Goal: Information Seeking & Learning: Find contact information

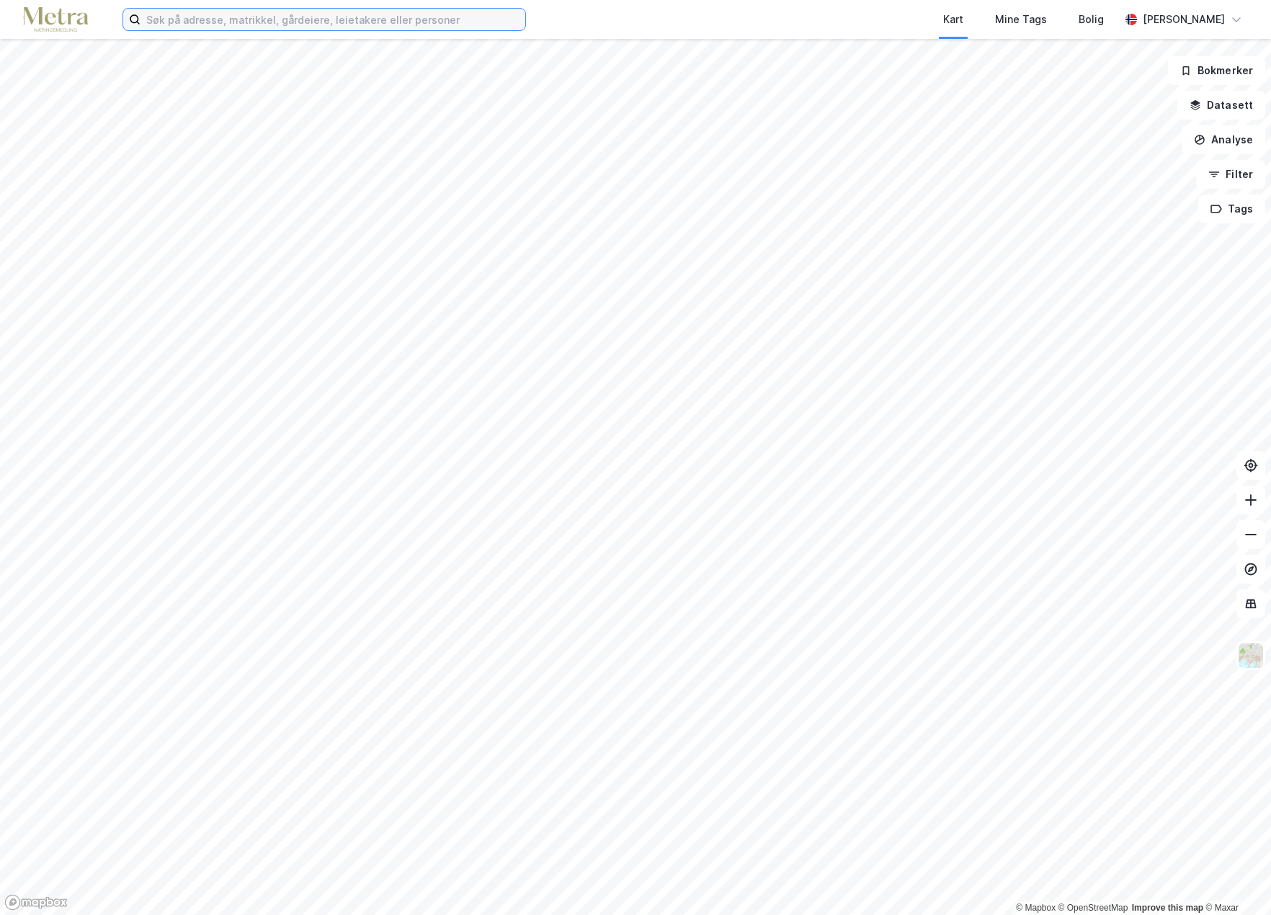
click at [219, 20] on input at bounding box center [333, 20] width 385 height 22
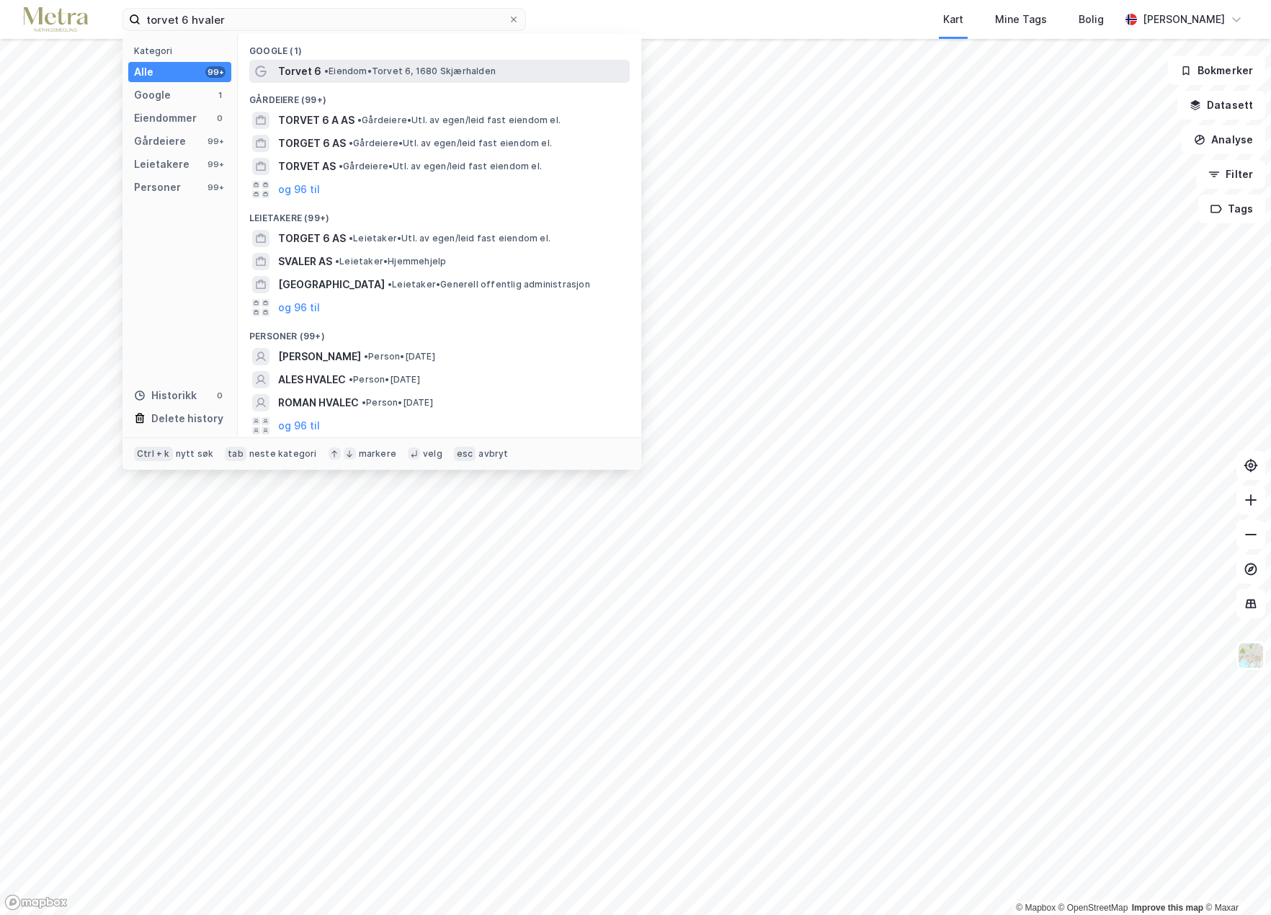
click at [309, 80] on div "Torvet 6 • [PERSON_NAME] 6, 1680 Skjærhalden" at bounding box center [439, 71] width 381 height 23
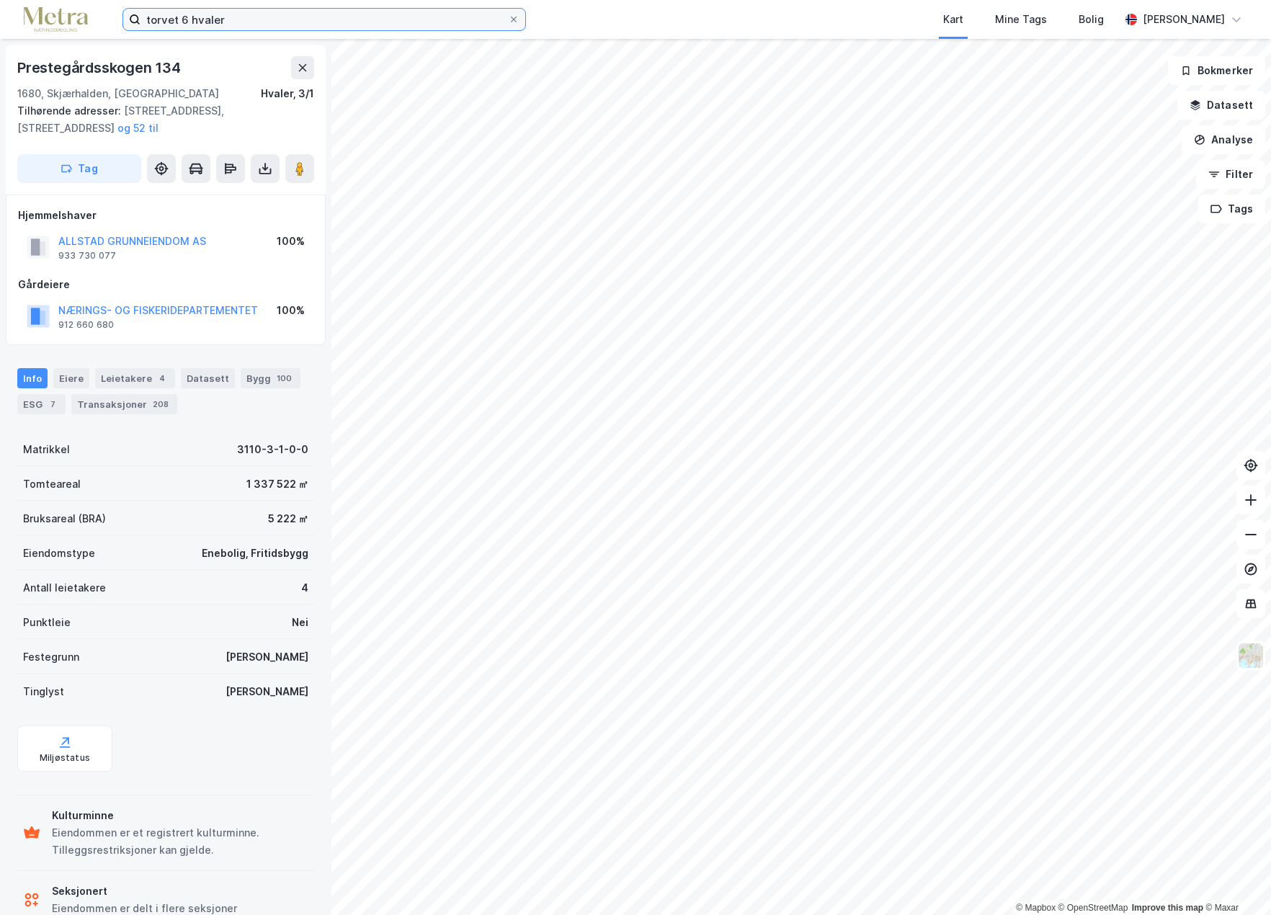
click at [226, 23] on input "torvet 6 hvaler" at bounding box center [325, 20] width 368 height 22
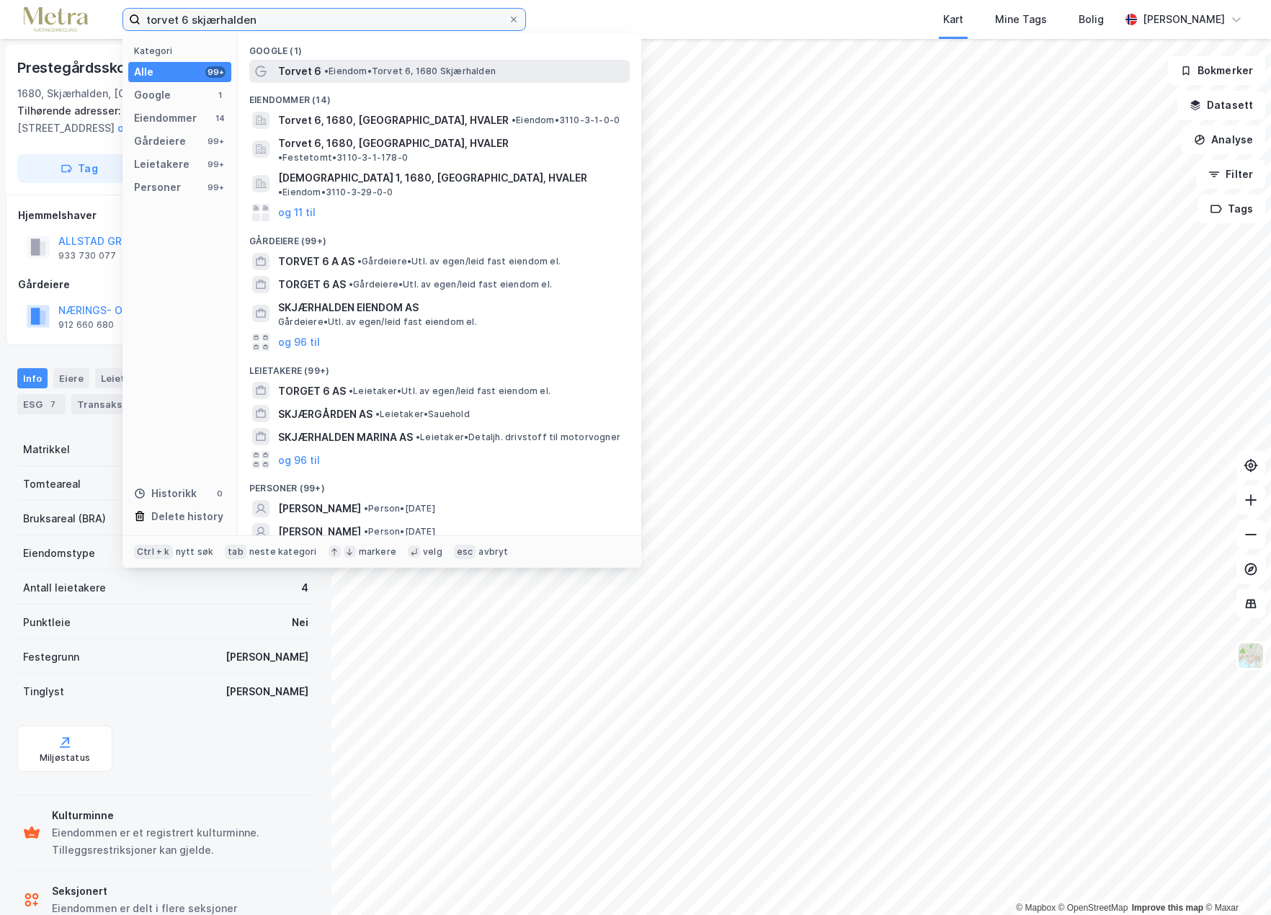
type input "torvet 6 skjærhalden"
click at [319, 66] on span "Torvet 6" at bounding box center [299, 71] width 43 height 17
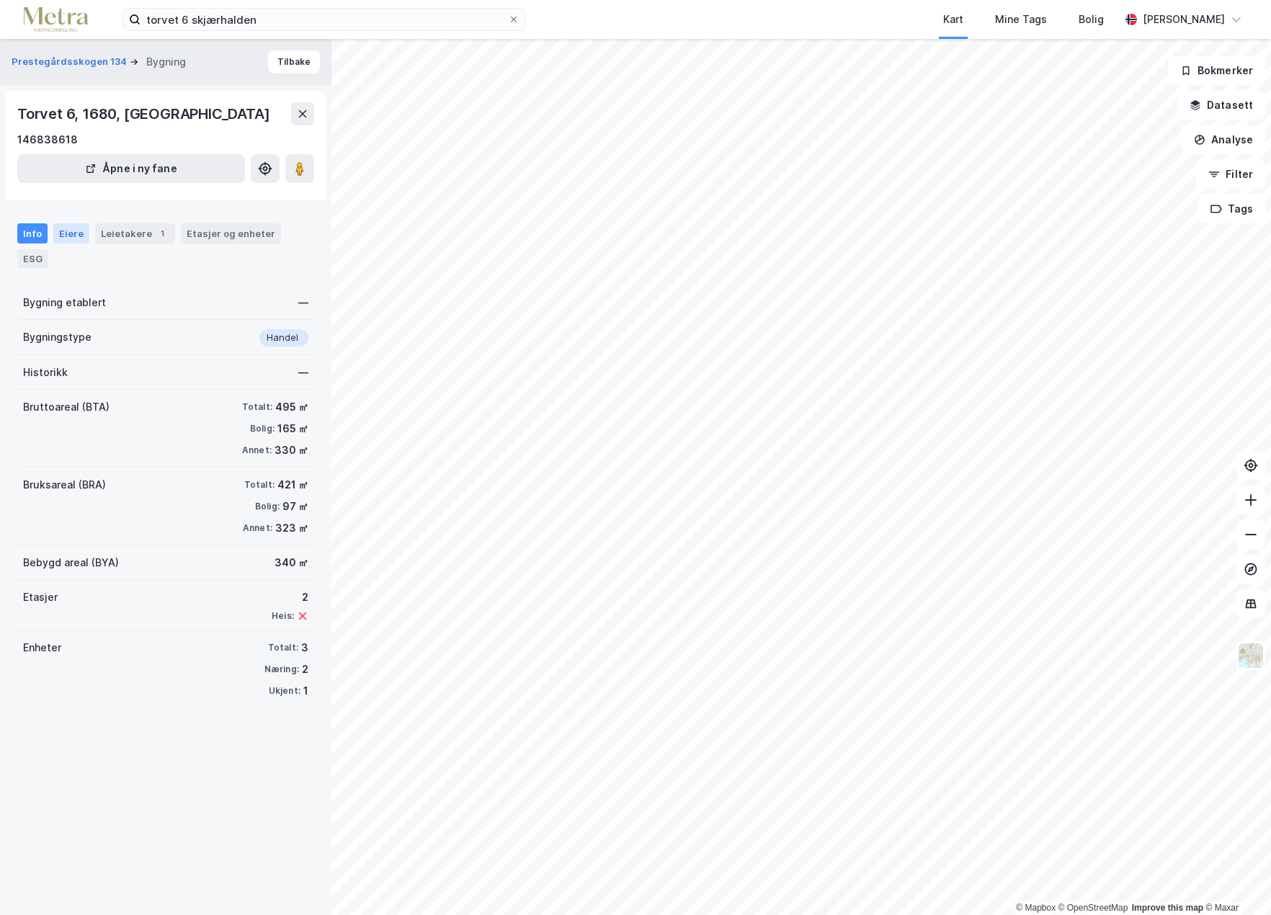
click at [65, 234] on div "Eiere" at bounding box center [71, 233] width 36 height 20
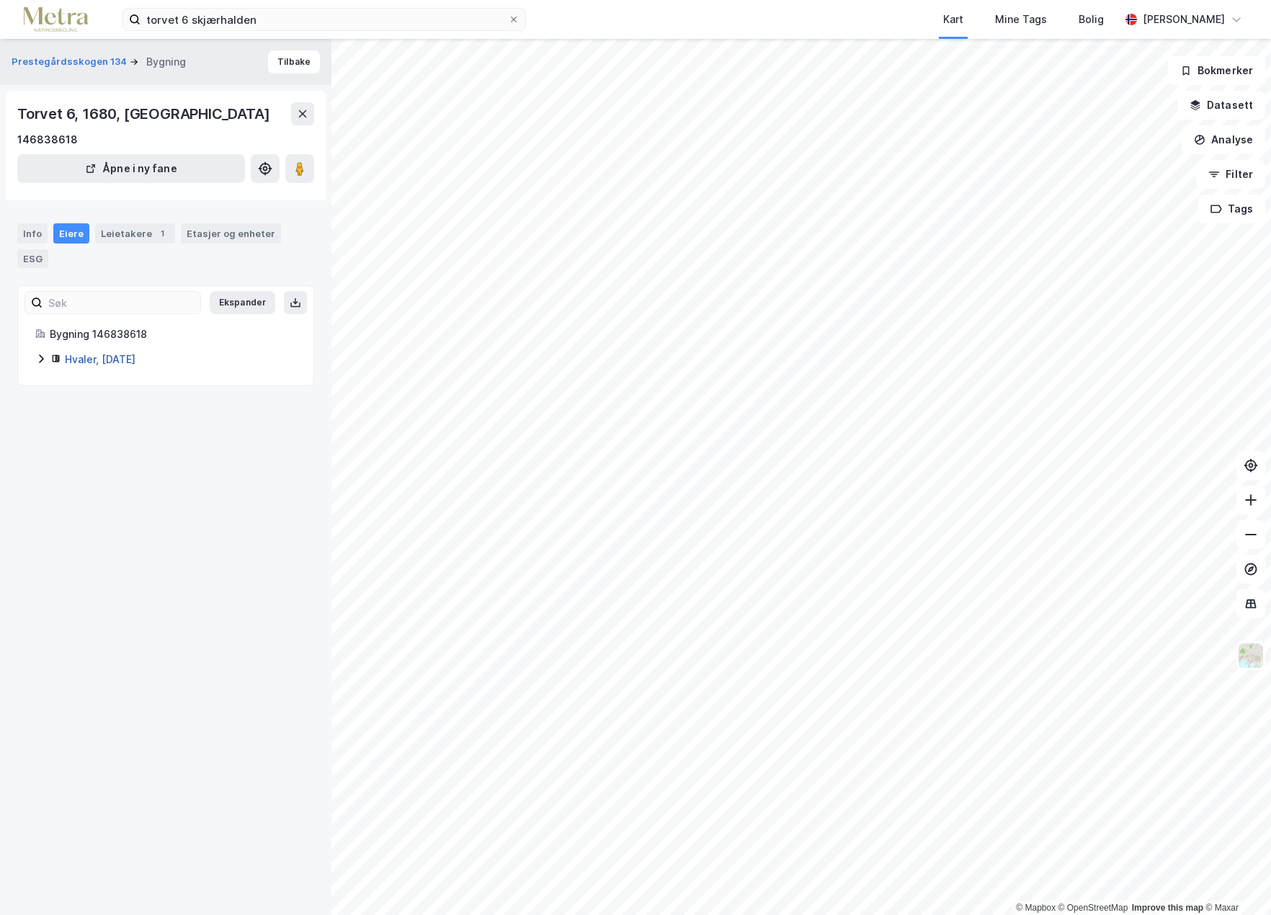
click at [74, 361] on link "Hvaler, [DATE]" at bounding box center [100, 359] width 71 height 12
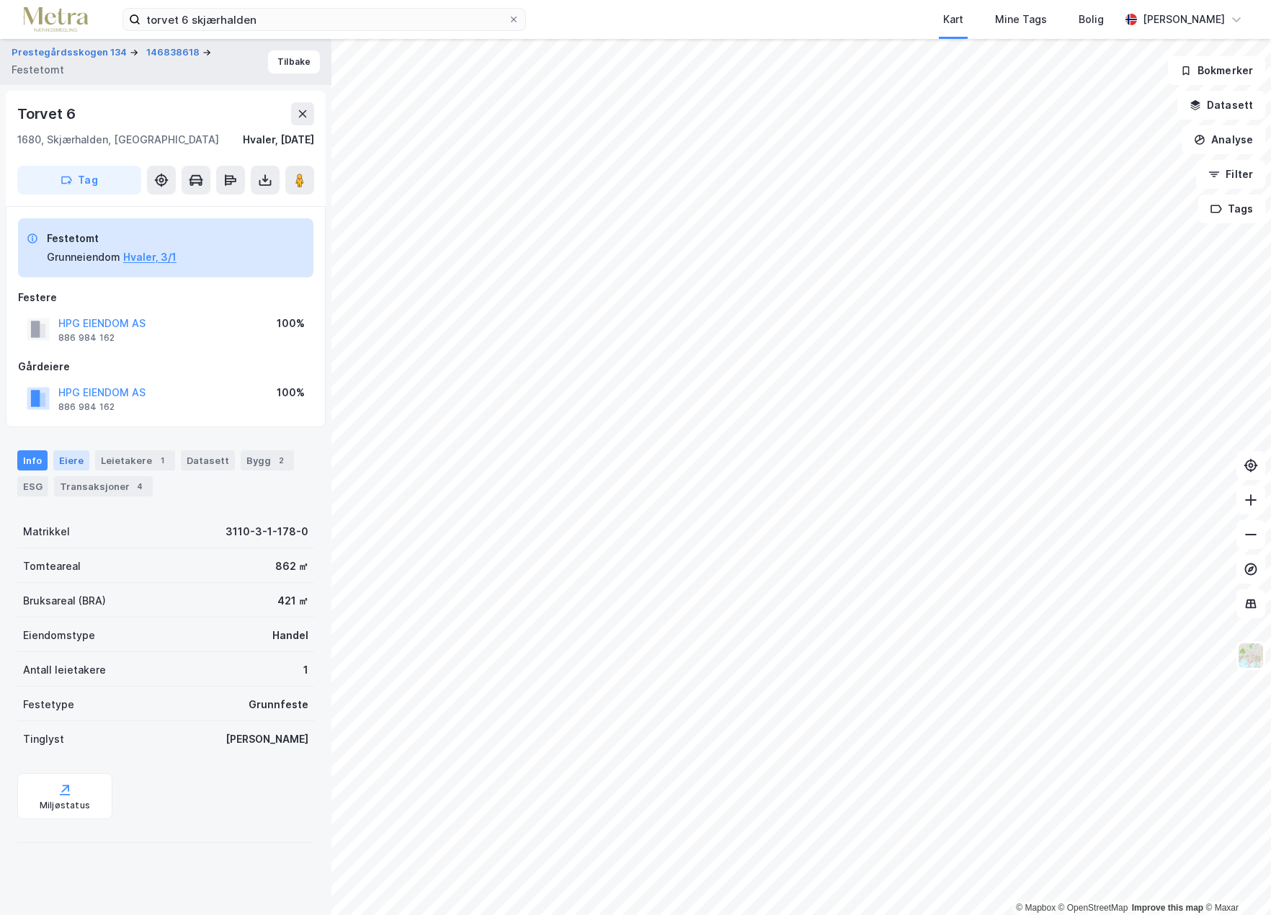
click at [61, 461] on div "Eiere" at bounding box center [71, 460] width 36 height 20
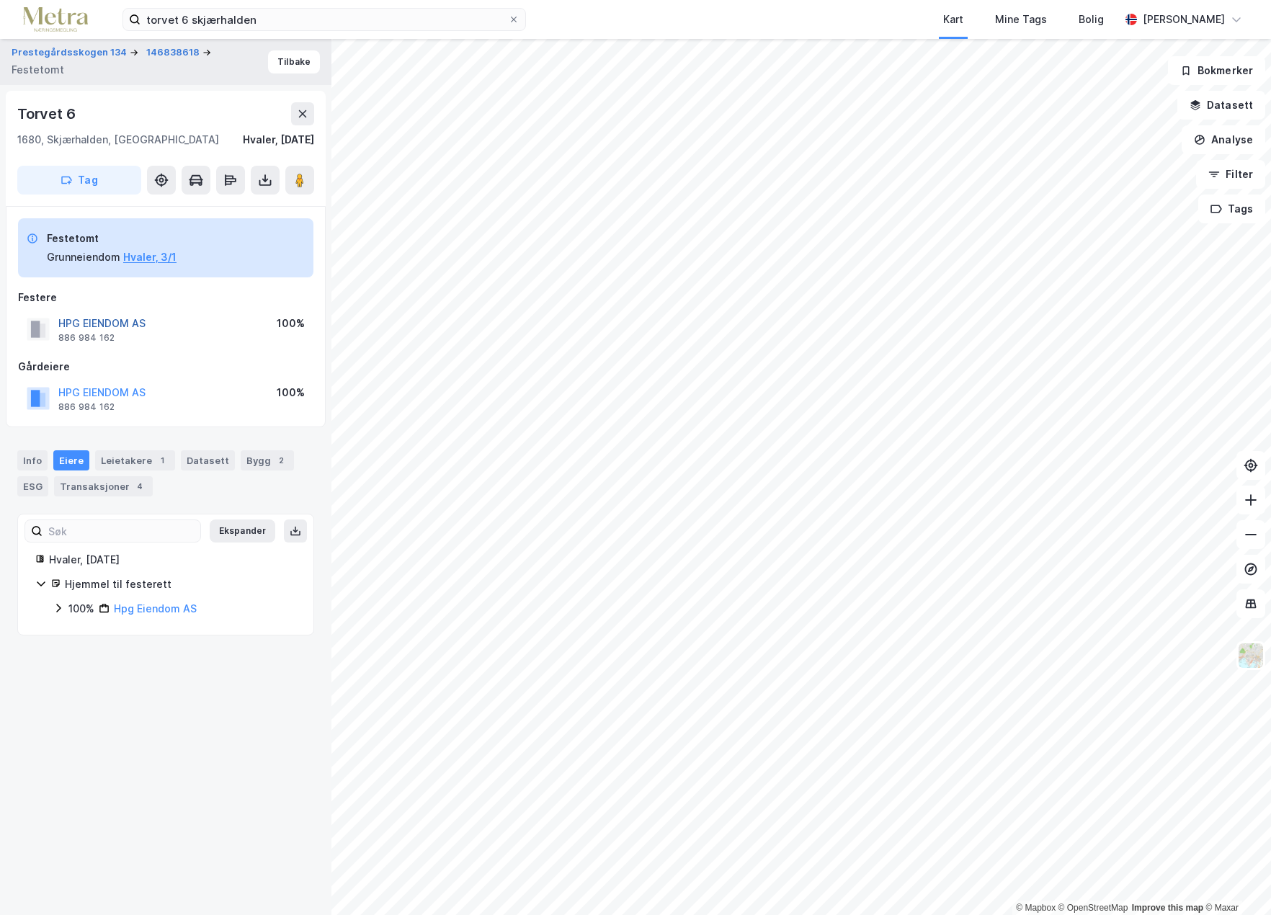
click at [0, 0] on button "HPG EIENDOM AS" at bounding box center [0, 0] width 0 height 0
click at [138, 255] on button "Hvaler, 3/1" at bounding box center [149, 257] width 53 height 17
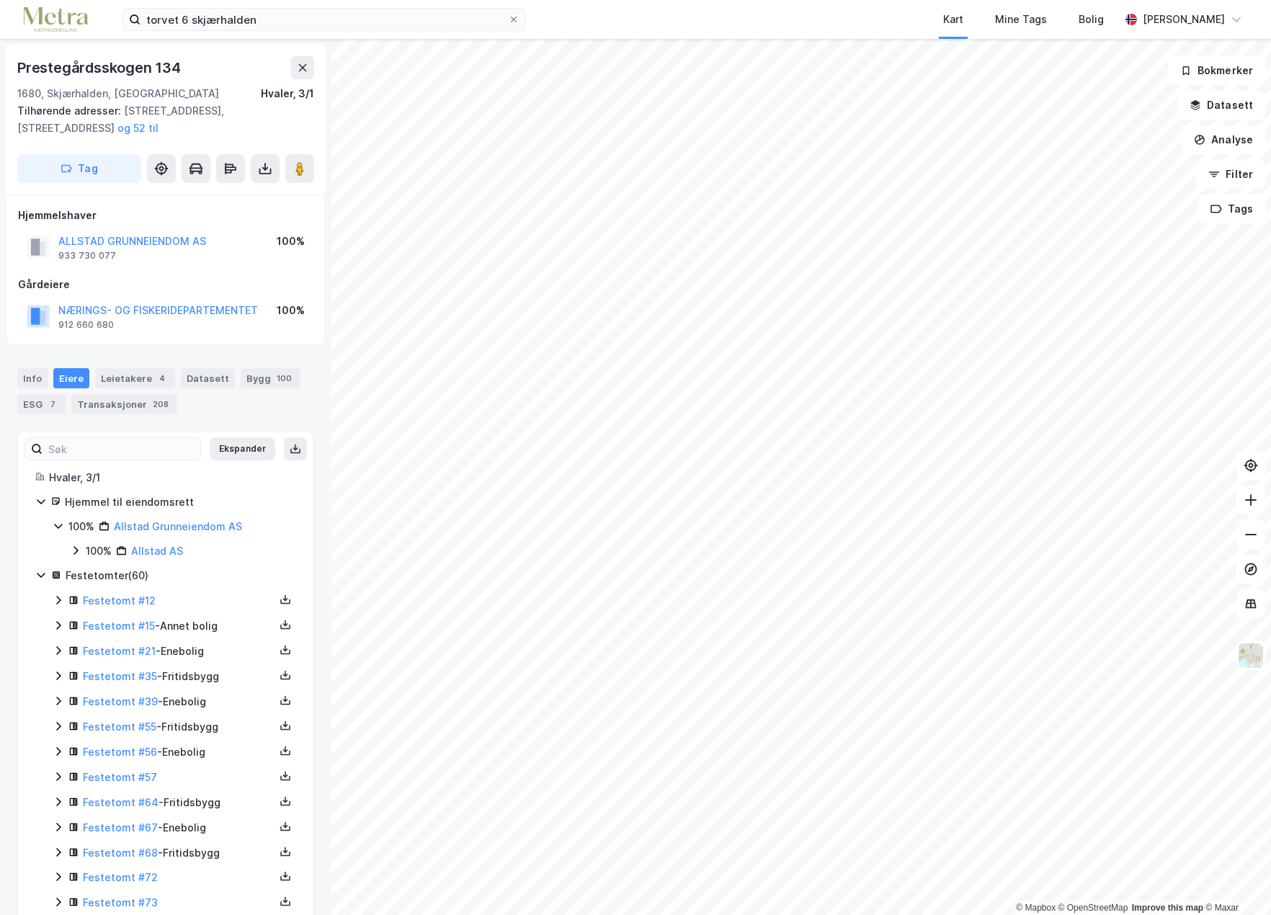
click at [70, 373] on div "Eiere" at bounding box center [71, 378] width 36 height 20
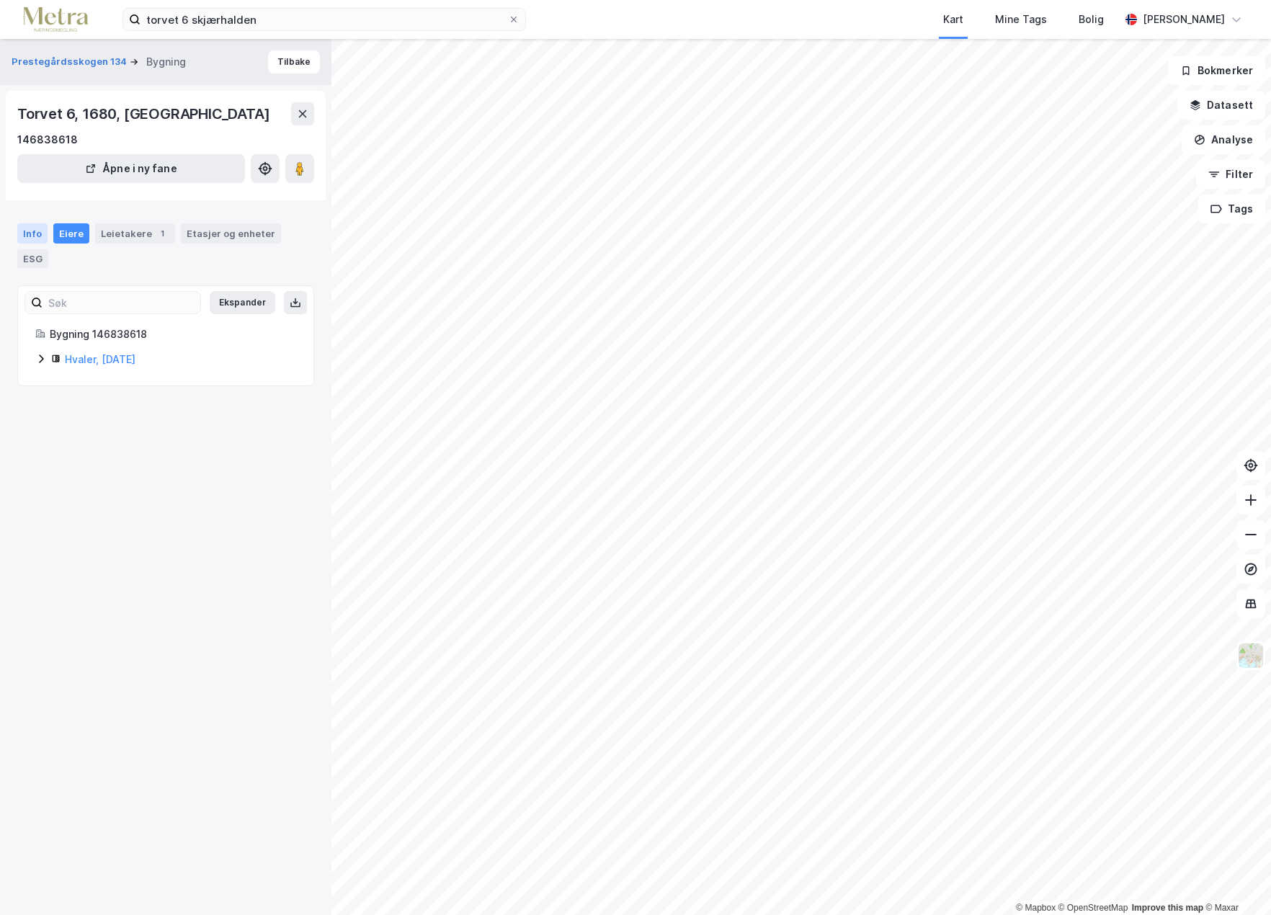
click at [30, 234] on div "Info" at bounding box center [32, 233] width 30 height 20
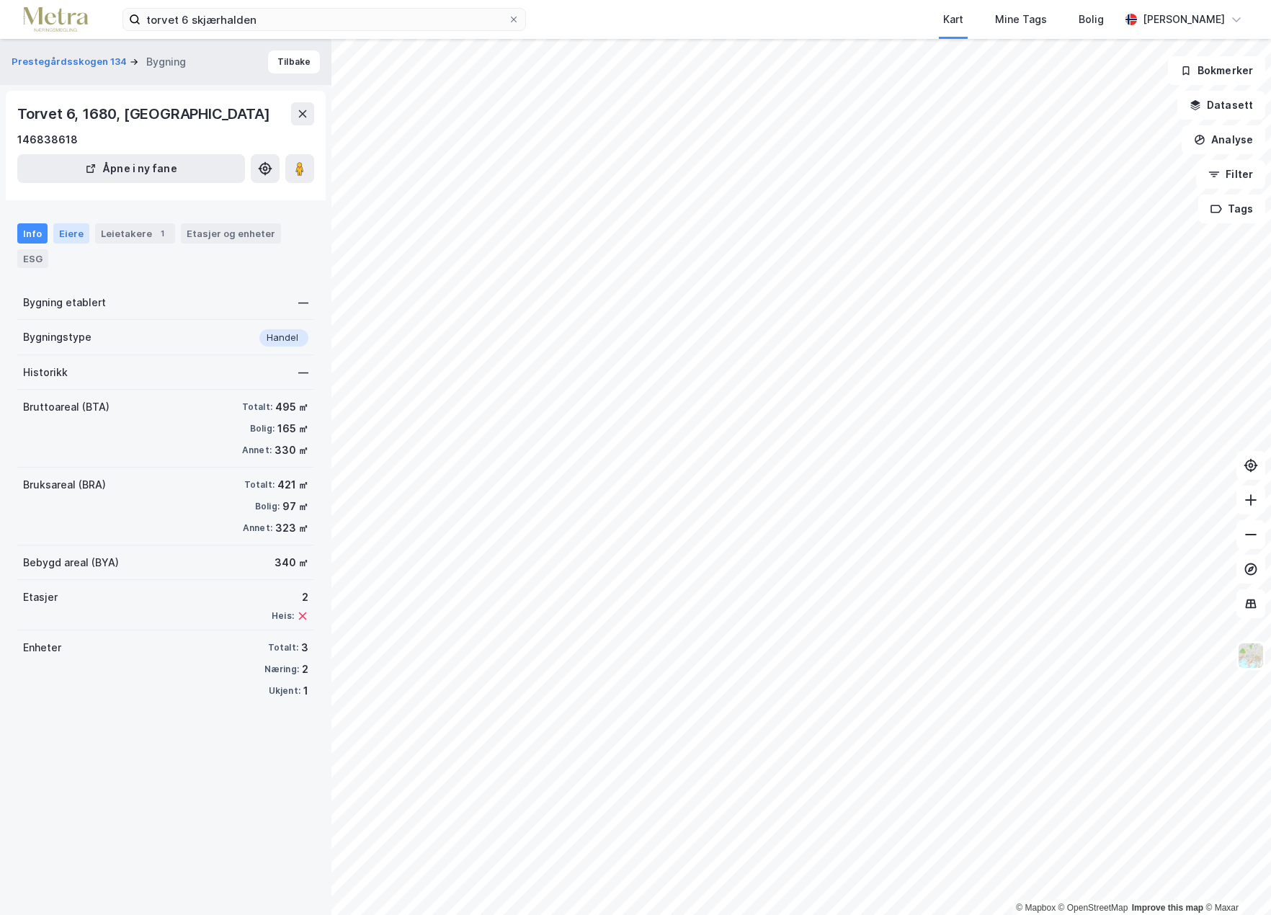
click at [72, 231] on div "Eiere" at bounding box center [71, 233] width 36 height 20
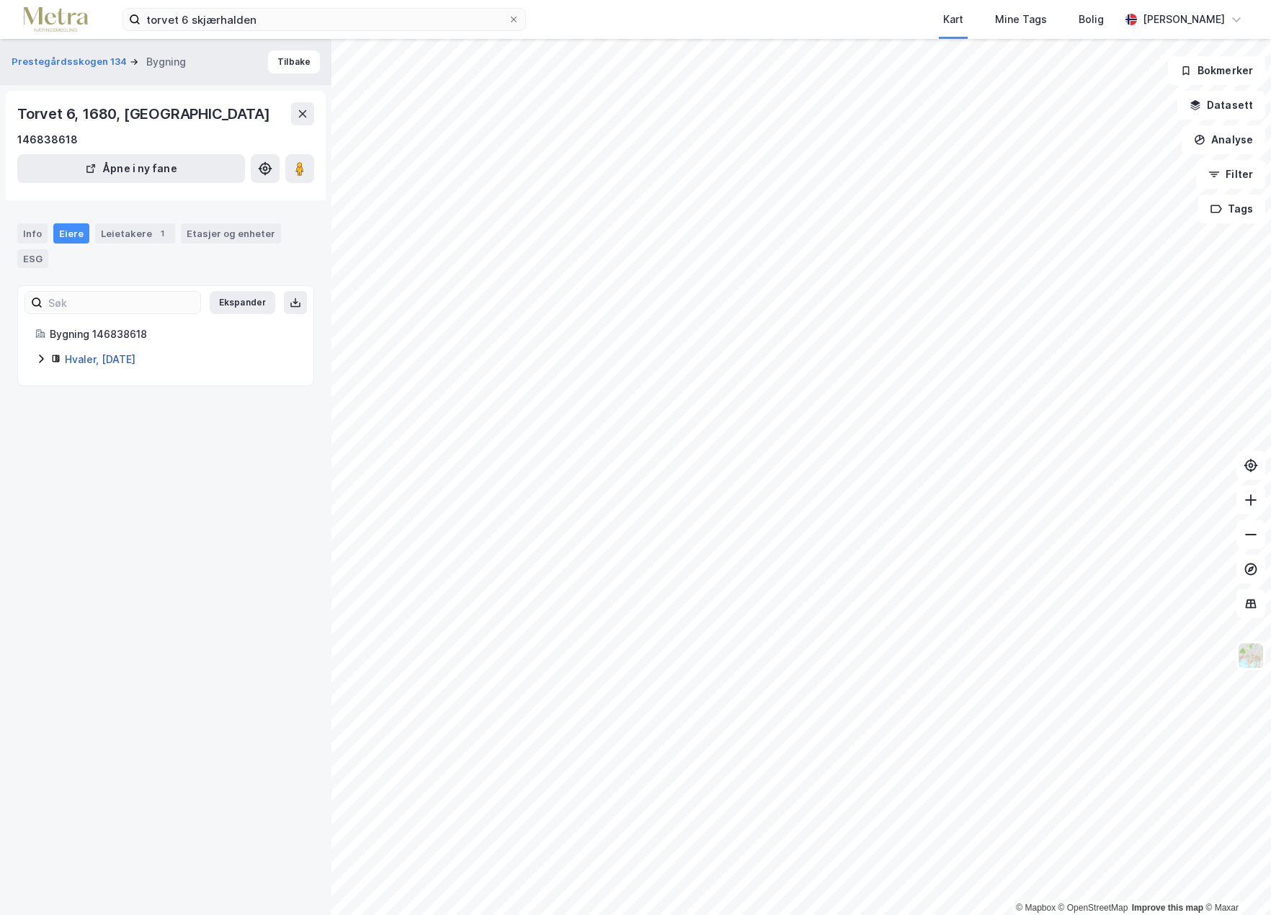
click at [71, 355] on link "Hvaler, [DATE]" at bounding box center [100, 359] width 71 height 12
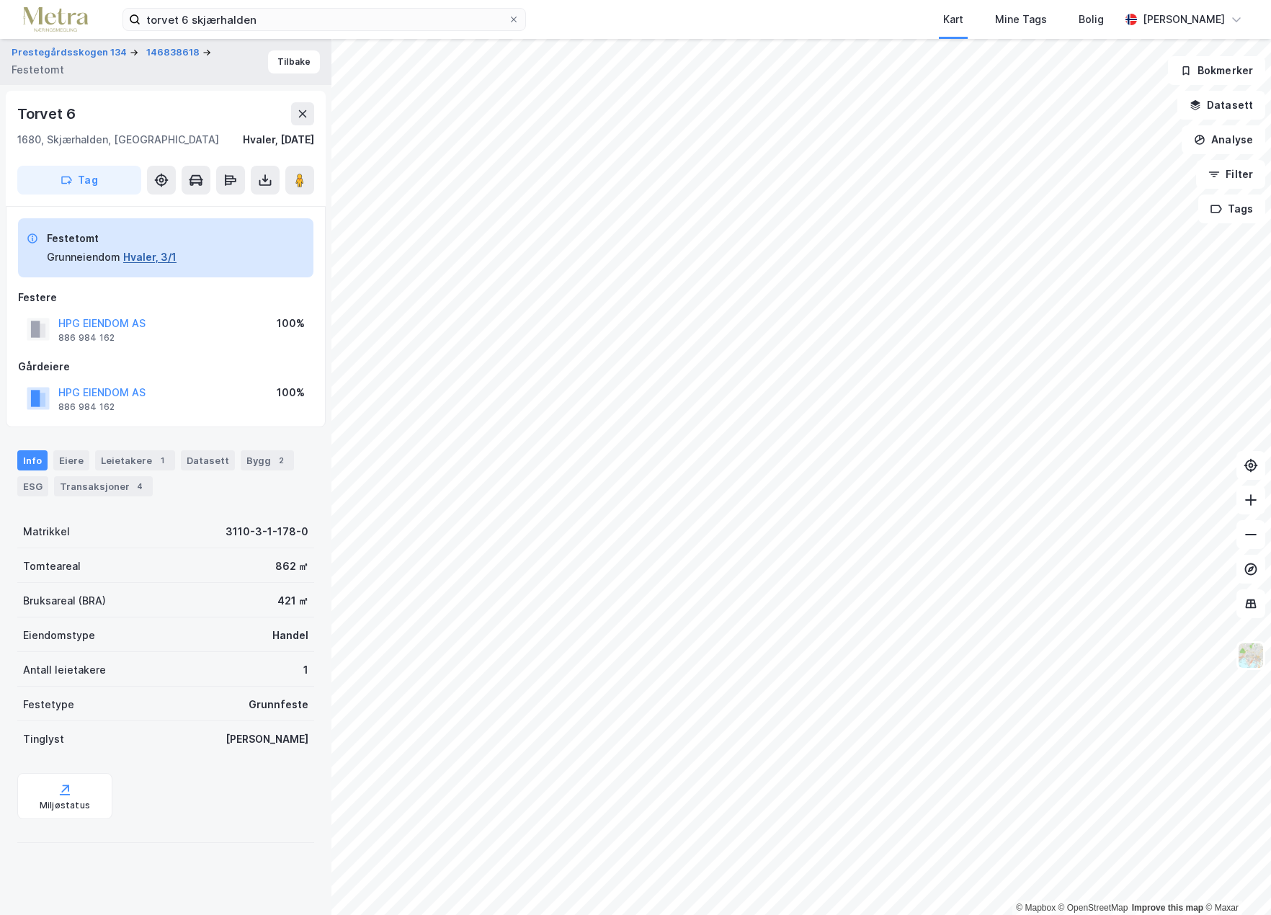
click at [152, 254] on button "Hvaler, 3/1" at bounding box center [149, 257] width 53 height 17
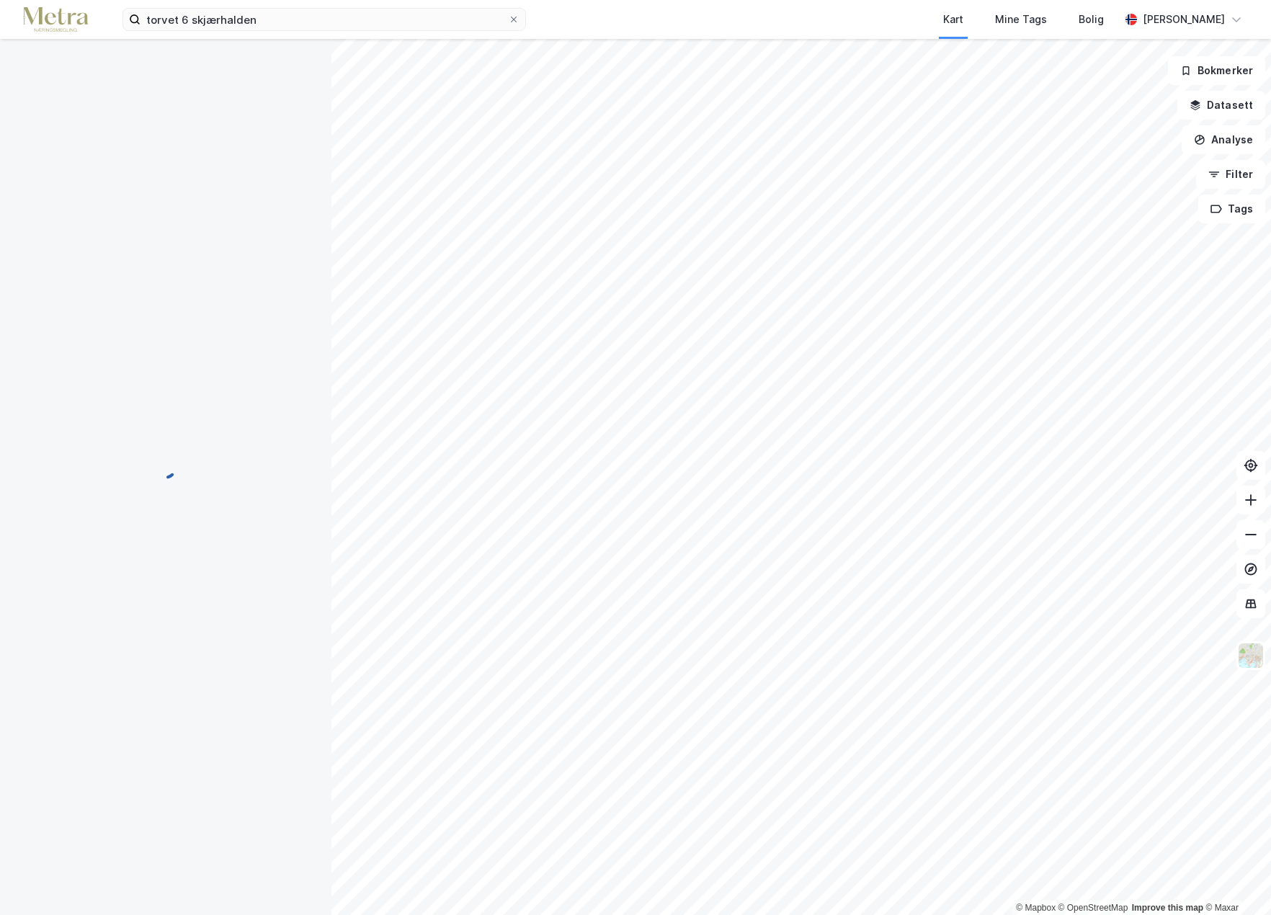
scroll to position [2, 0]
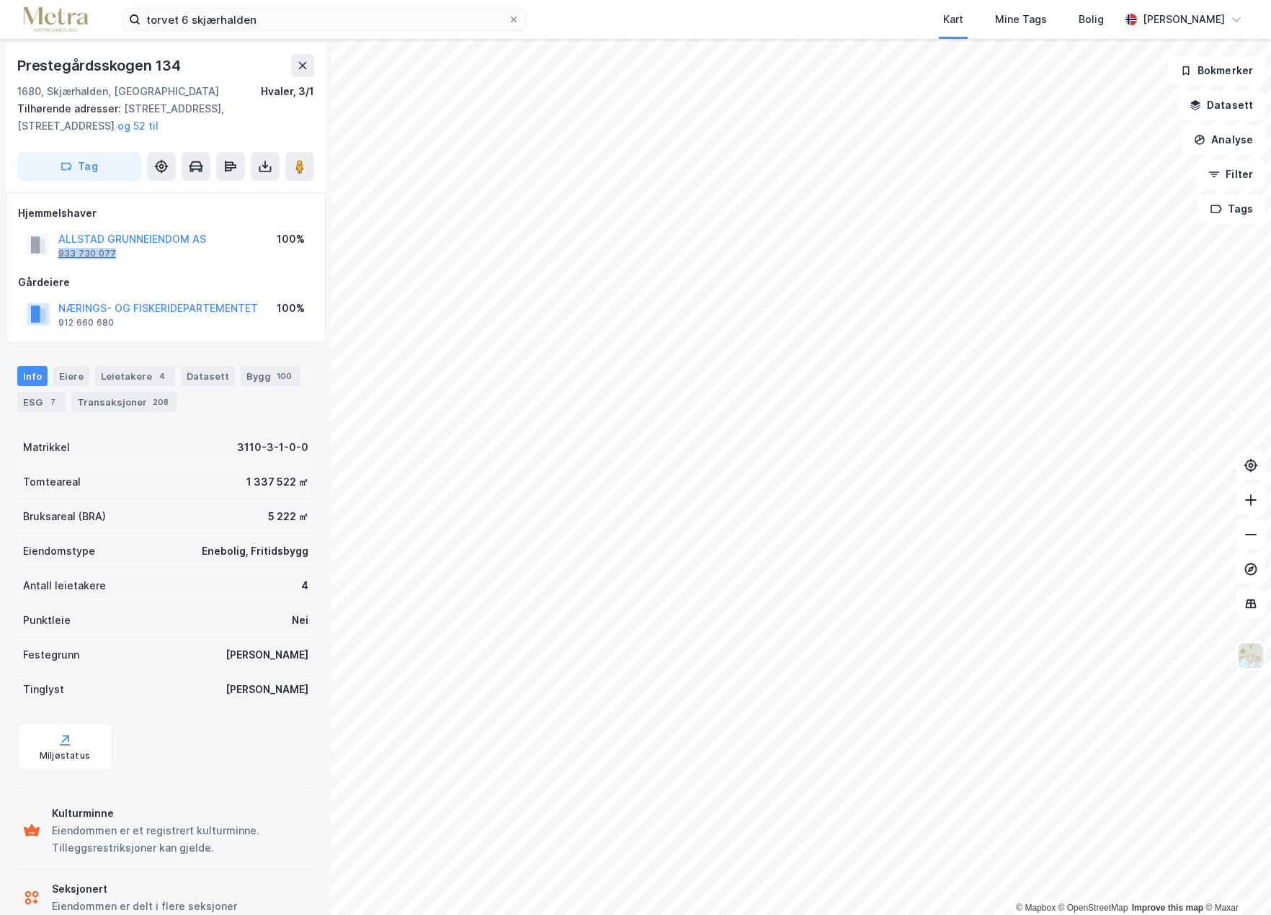
drag, startPoint x: 116, startPoint y: 251, endPoint x: 59, endPoint y: 253, distance: 57.0
click at [59, 253] on div "ALLSTAD GRUNNEIENDOM AS 933 730 077" at bounding box center [132, 245] width 148 height 29
copy div "933 730 077"
